Goal: Use online tool/utility

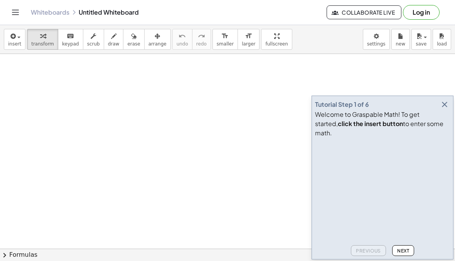
click at [442, 109] on icon "button" at bounding box center [444, 104] width 9 height 9
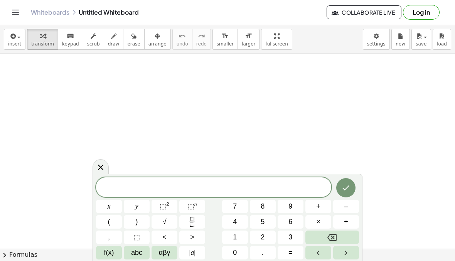
click at [102, 165] on icon at bounding box center [100, 167] width 9 height 9
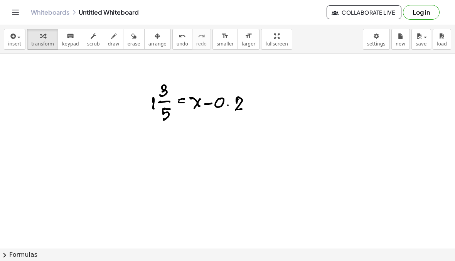
click at [19, 42] on span "insert" at bounding box center [14, 43] width 13 height 5
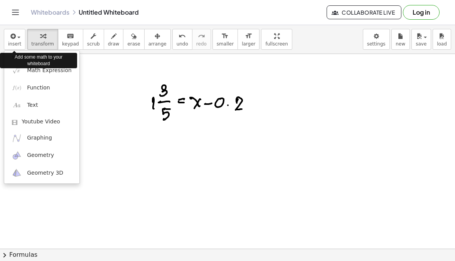
click at [137, 79] on div at bounding box center [227, 130] width 455 height 261
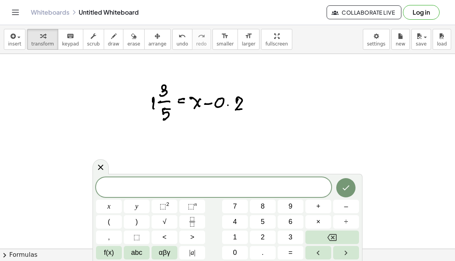
click at [347, 190] on icon "Done" at bounding box center [345, 187] width 9 height 9
click at [237, 238] on button "1" at bounding box center [235, 236] width 26 height 13
click at [196, 222] on icon "Fraction" at bounding box center [192, 222] width 10 height 10
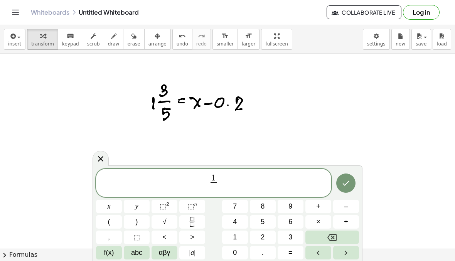
click at [331, 238] on icon "Backspace" at bounding box center [331, 237] width 9 height 7
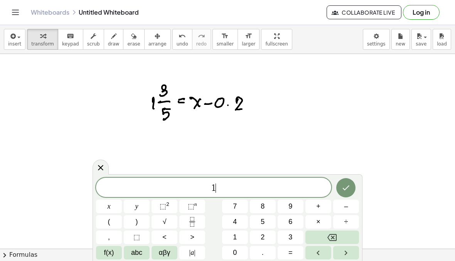
click at [331, 238] on icon "Backspace" at bounding box center [331, 237] width 9 height 9
click at [319, 243] on button "Backspace" at bounding box center [332, 236] width 54 height 13
click at [263, 203] on span "8" at bounding box center [262, 206] width 4 height 10
click at [198, 217] on button "Fraction" at bounding box center [192, 221] width 26 height 13
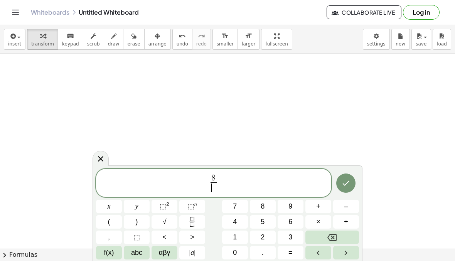
click at [263, 222] on span "5" at bounding box center [262, 222] width 4 height 10
click at [292, 254] on span "=" at bounding box center [290, 252] width 4 height 10
click at [111, 209] on button "x" at bounding box center [109, 206] width 26 height 13
click at [331, 236] on icon "Backspace" at bounding box center [331, 237] width 9 height 7
click at [331, 236] on icon "Backspace" at bounding box center [331, 237] width 9 height 9
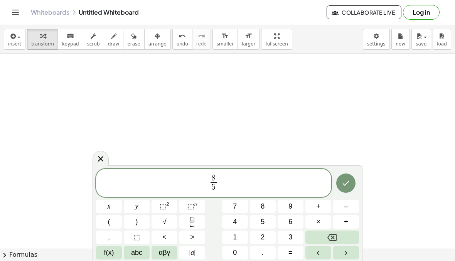
click at [223, 183] on span "8 5 ​ ​" at bounding box center [213, 183] width 235 height 20
click at [293, 250] on button "=" at bounding box center [290, 252] width 26 height 13
click at [109, 206] on span "x" at bounding box center [108, 206] width 3 height 10
click at [337, 207] on button "–" at bounding box center [346, 206] width 26 height 13
click at [235, 253] on span "0" at bounding box center [235, 252] width 4 height 10
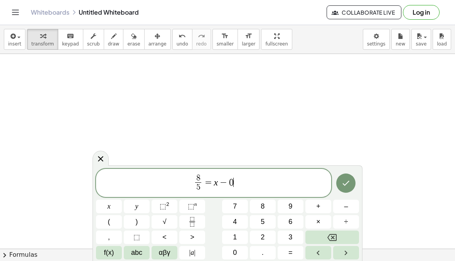
click at [260, 254] on button "." at bounding box center [263, 252] width 26 height 13
click at [264, 233] on span "2" at bounding box center [262, 237] width 4 height 10
click at [122, 200] on div at bounding box center [109, 206] width 26 height 13
click at [353, 181] on button "Done" at bounding box center [345, 182] width 19 height 19
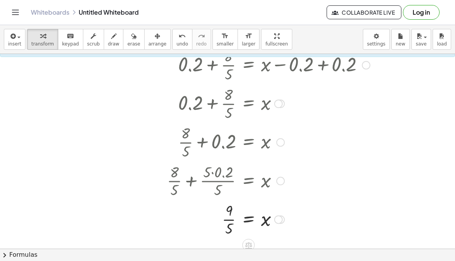
scroll to position [115, 0]
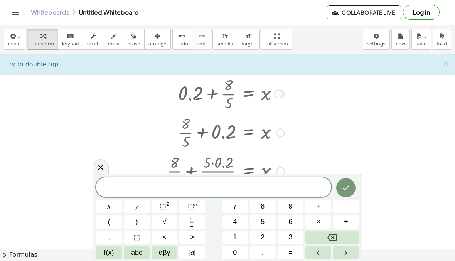
click at [351, 186] on button "Done" at bounding box center [345, 187] width 19 height 19
